Goal: Information Seeking & Learning: Learn about a topic

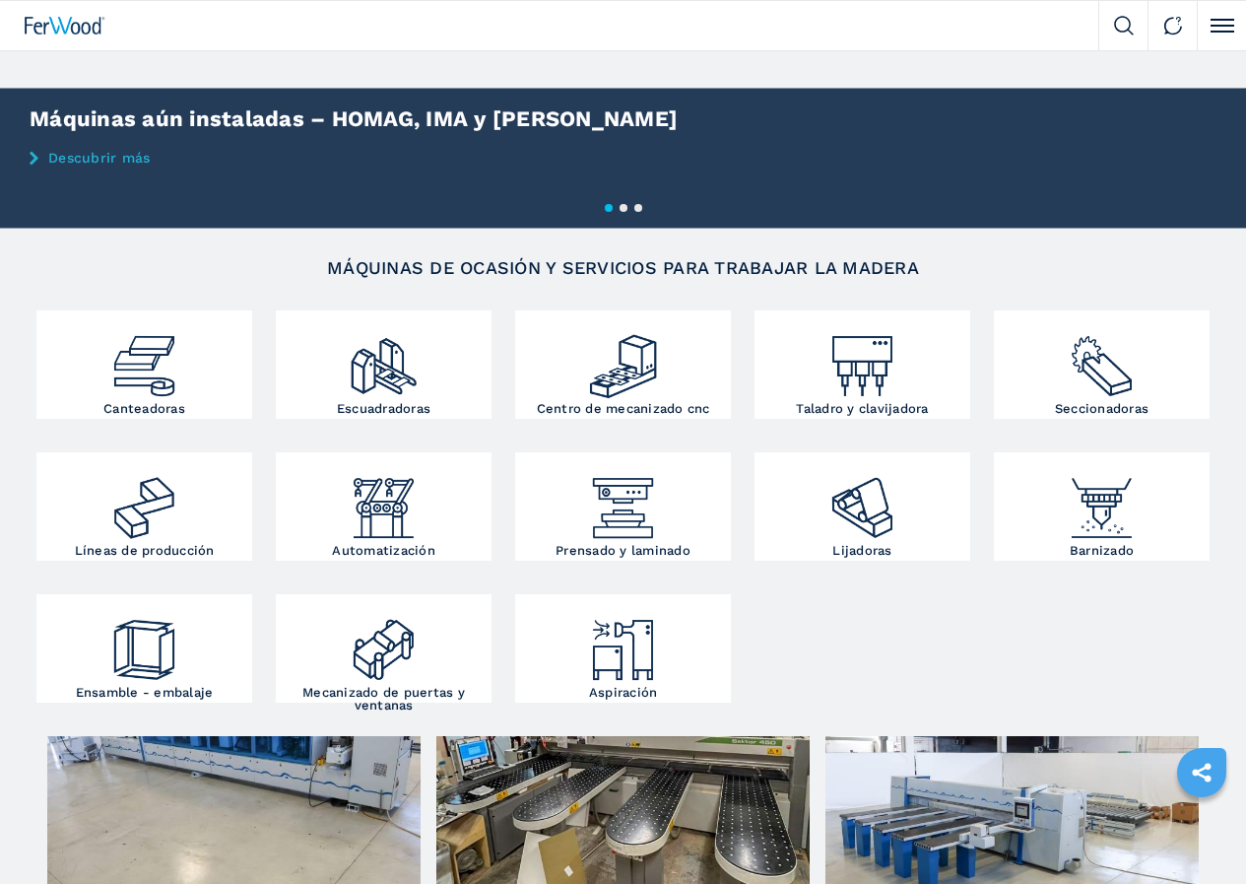
scroll to position [197, 0]
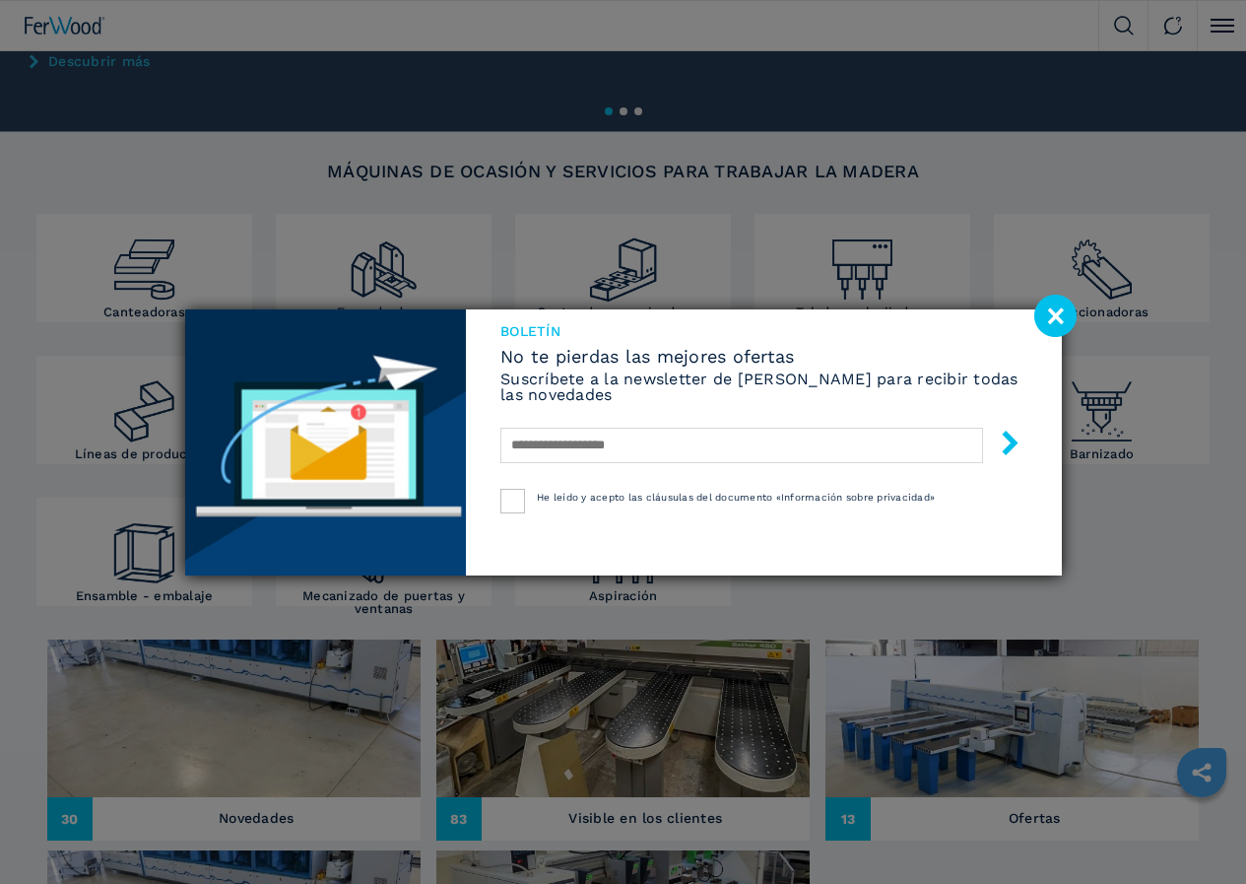
click at [1049, 319] on image at bounding box center [1055, 316] width 42 height 42
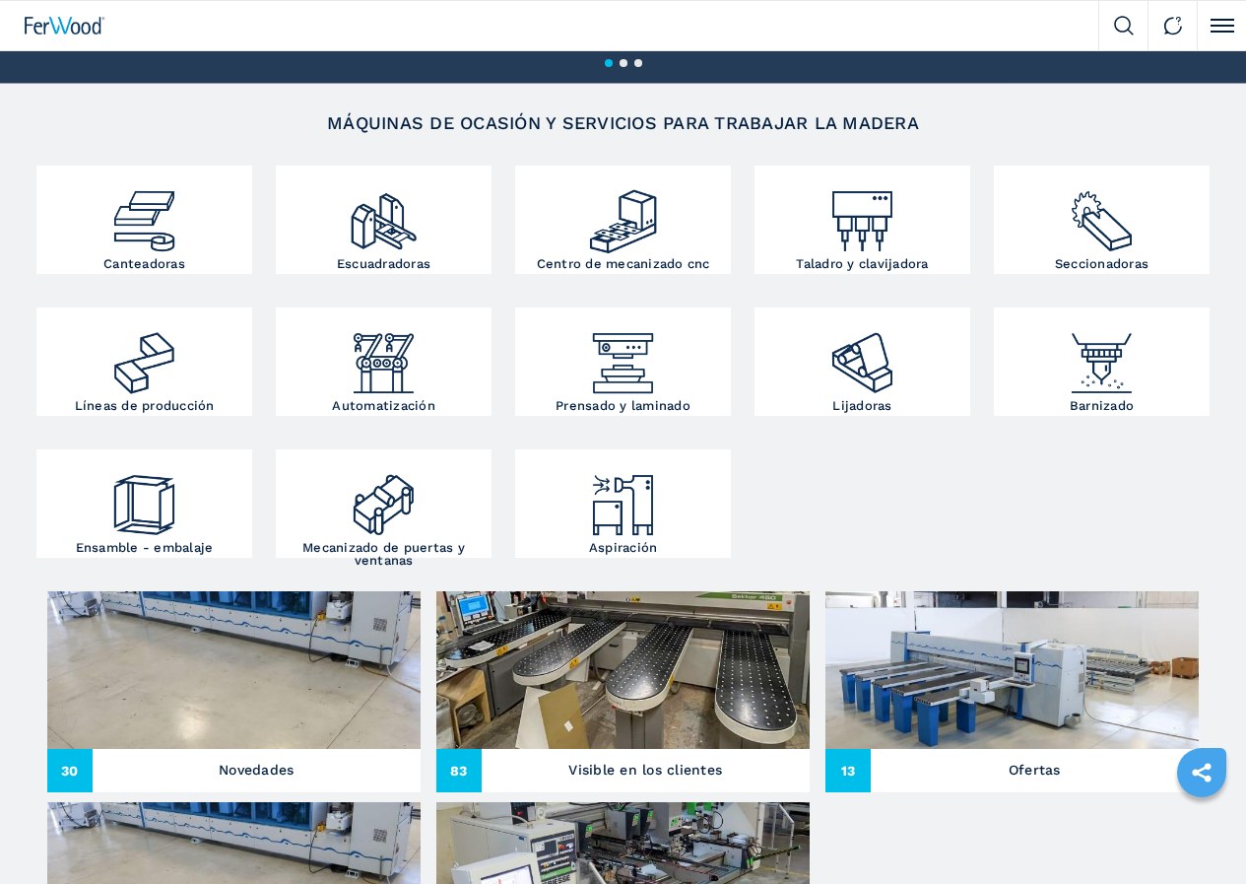
scroll to position [0, 0]
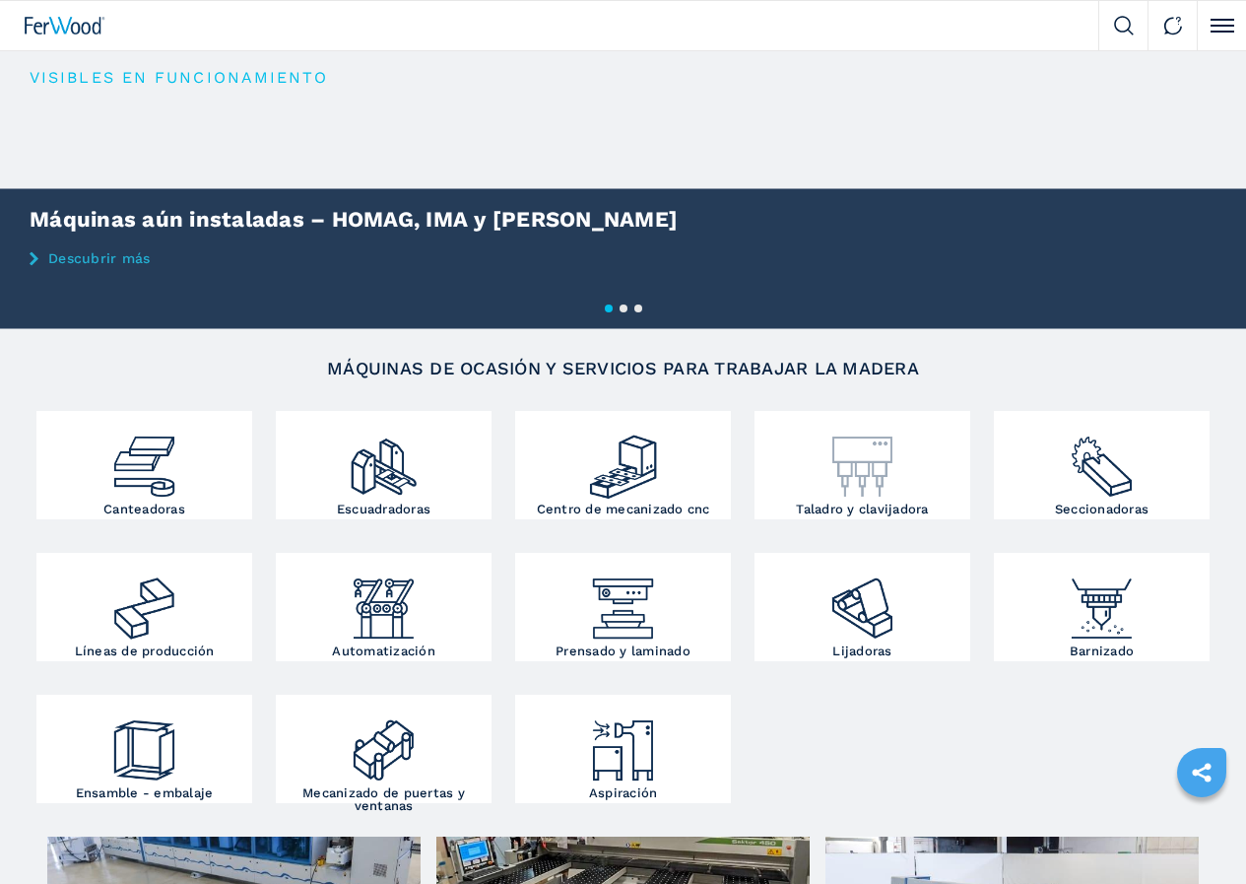
click at [759, 502] on div at bounding box center [862, 459] width 206 height 87
click at [826, 558] on img at bounding box center [862, 601] width 72 height 87
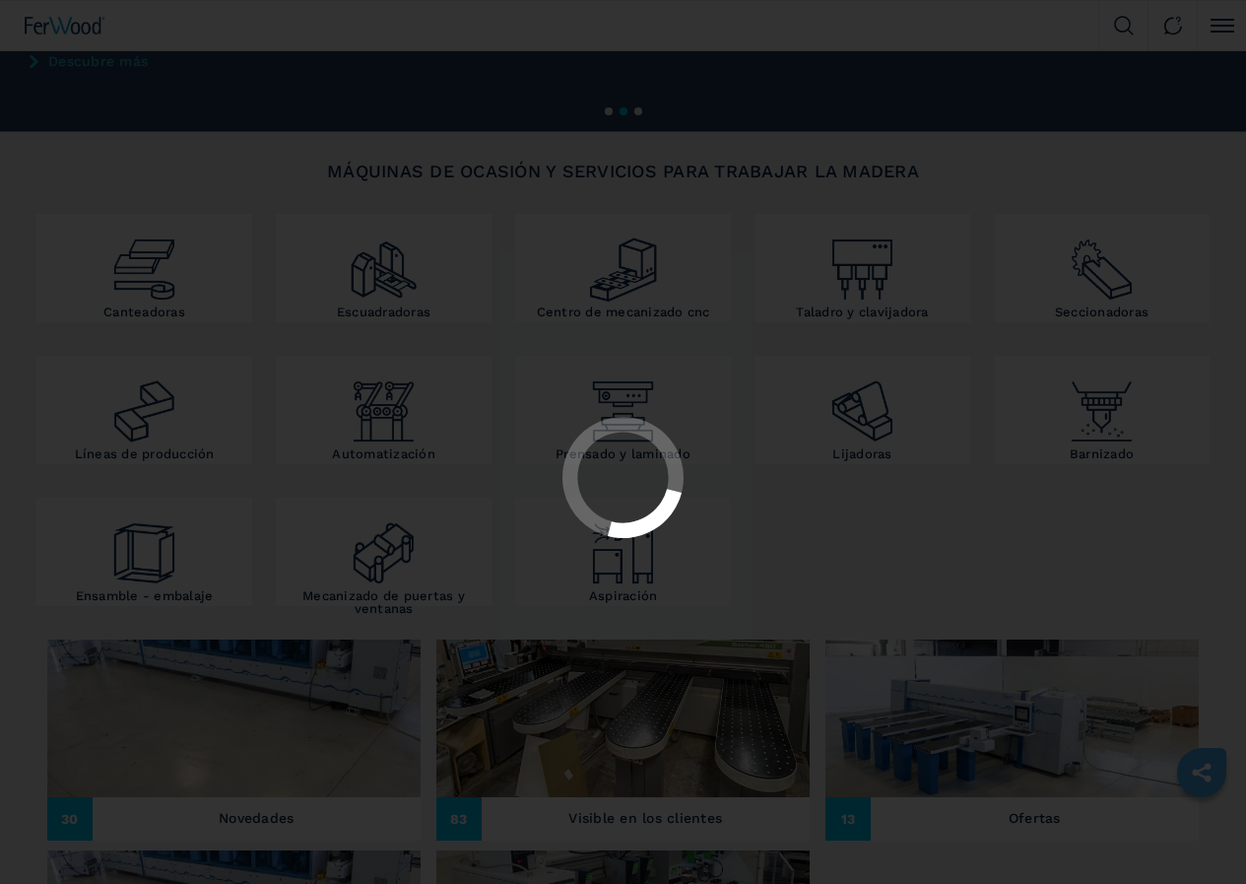
select select "*********"
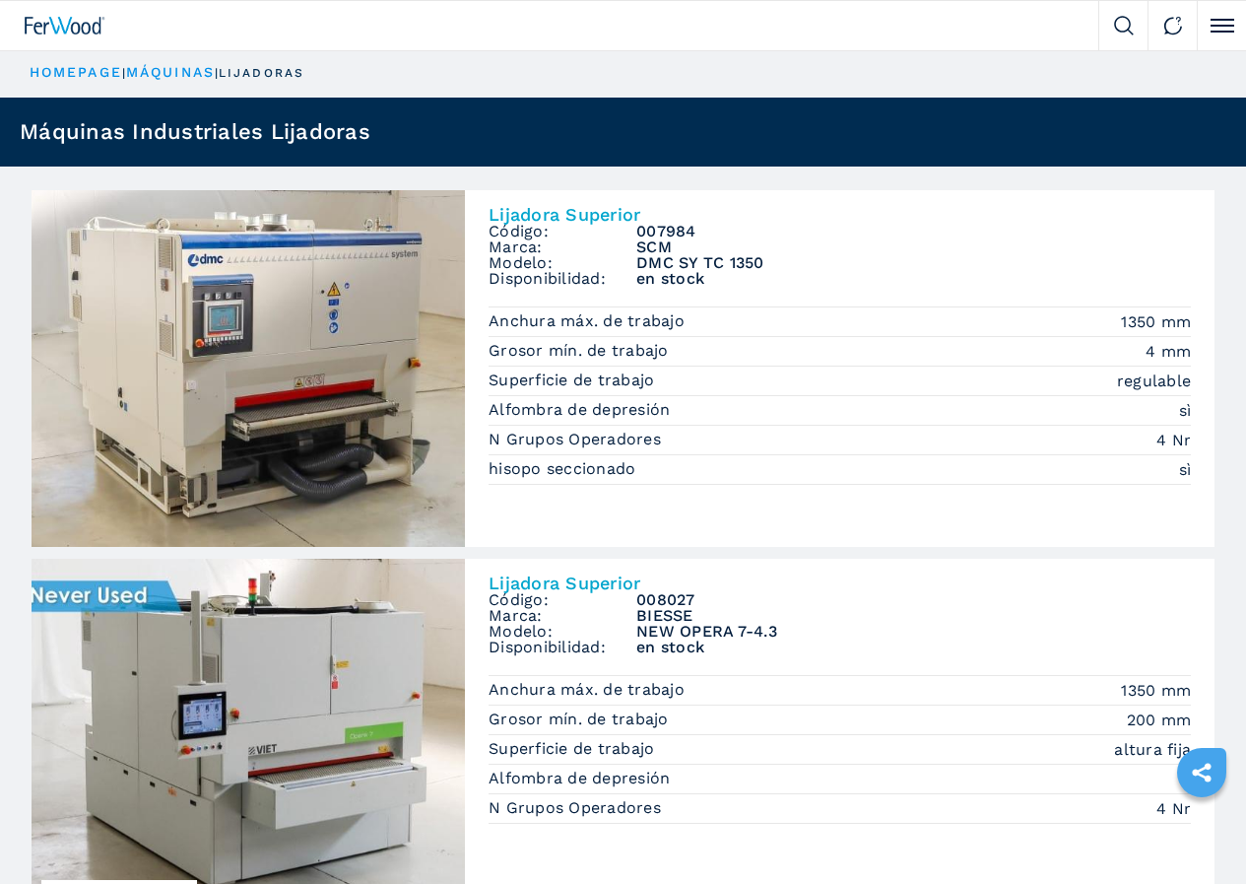
drag, startPoint x: 0, startPoint y: 0, endPoint x: 285, endPoint y: 553, distance: 621.6
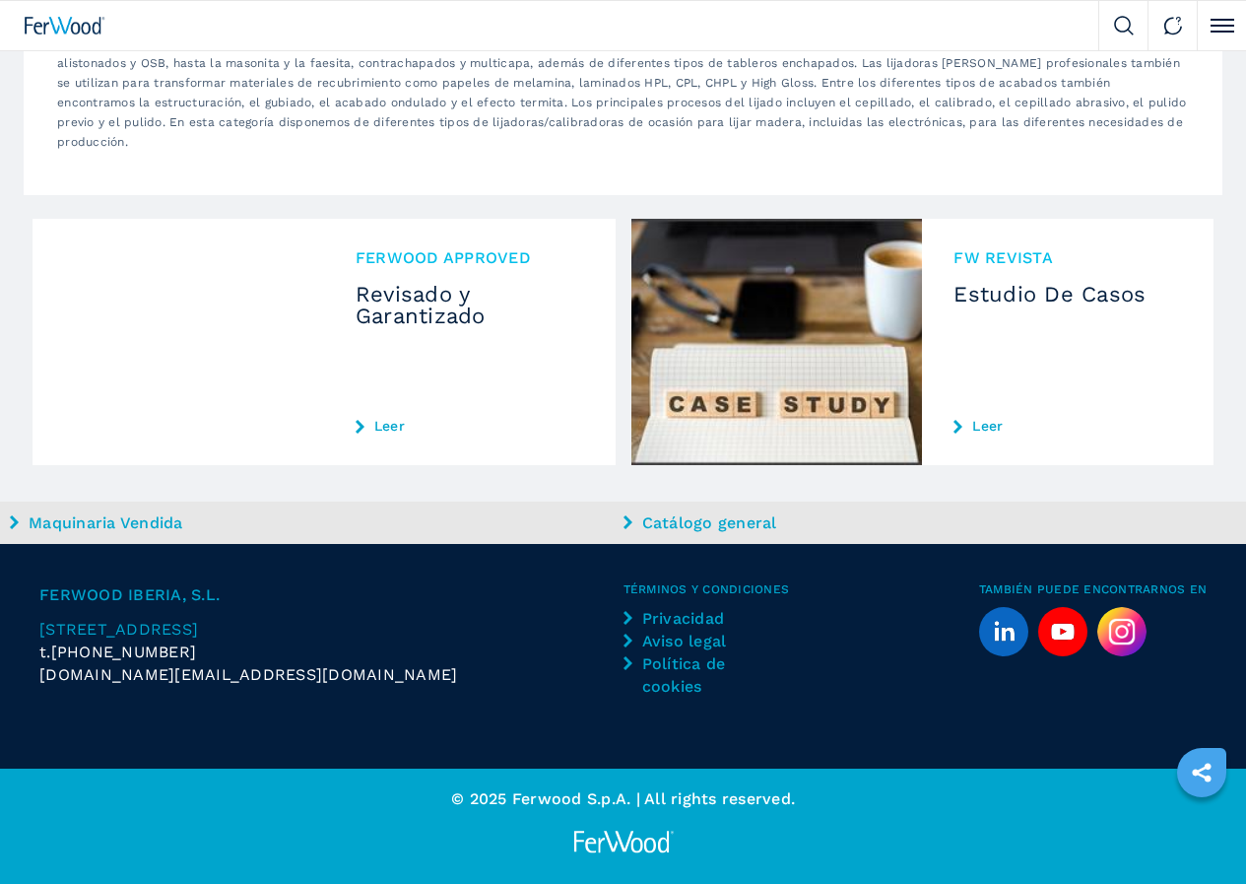
scroll to position [2746, 0]
